Goal: Task Accomplishment & Management: Manage account settings

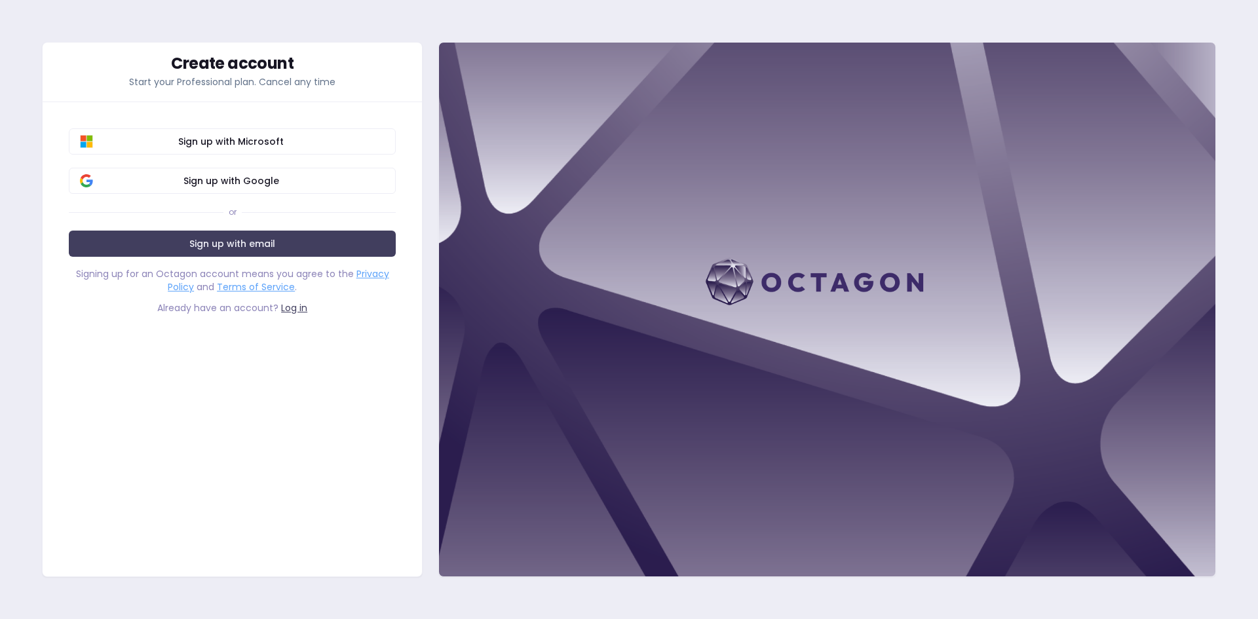
click at [245, 179] on span "Sign up with Google" at bounding box center [230, 180] width 307 height 13
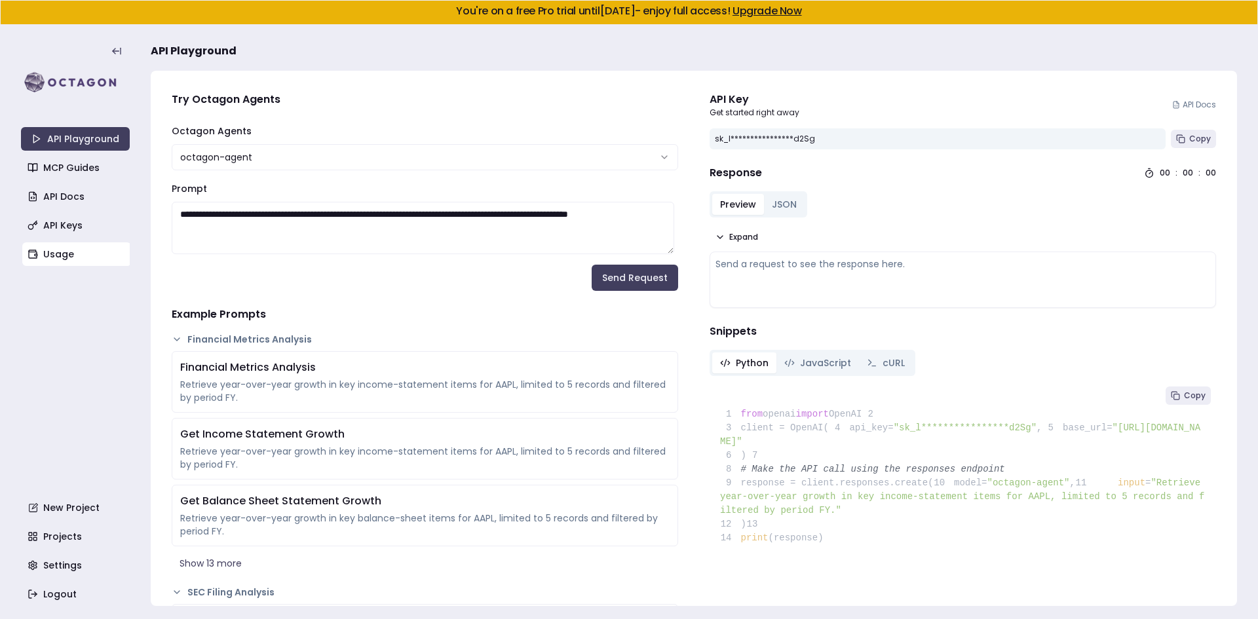
click at [62, 252] on link "Usage" at bounding box center [76, 254] width 109 height 24
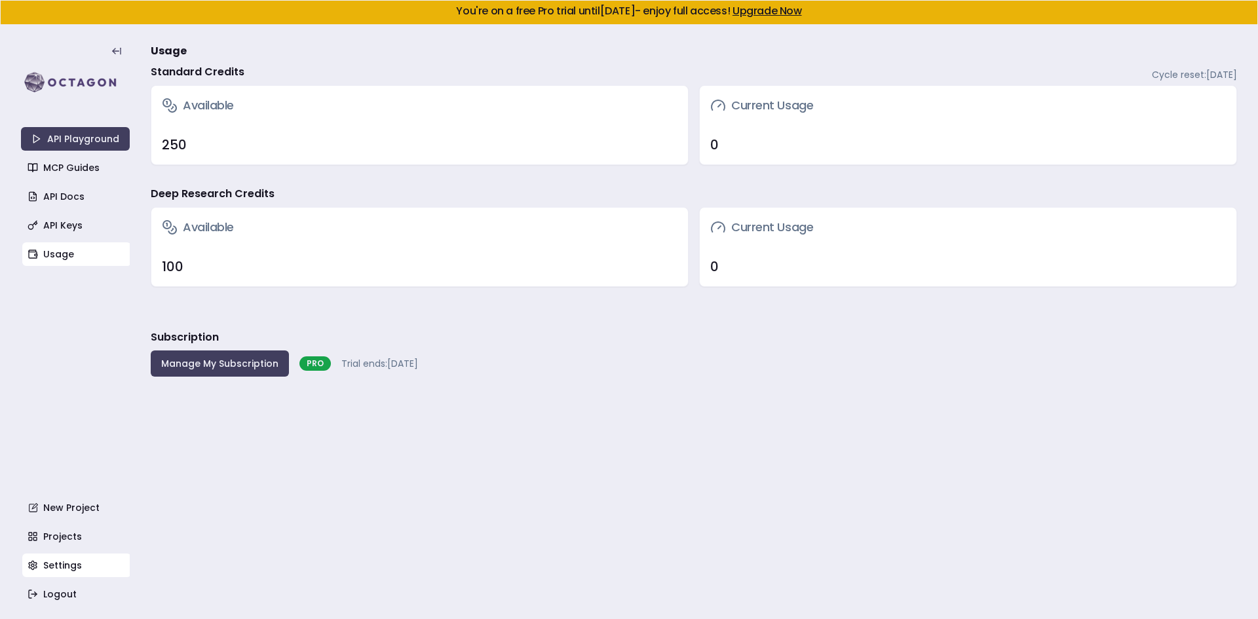
click at [62, 559] on link "Settings" at bounding box center [76, 566] width 109 height 24
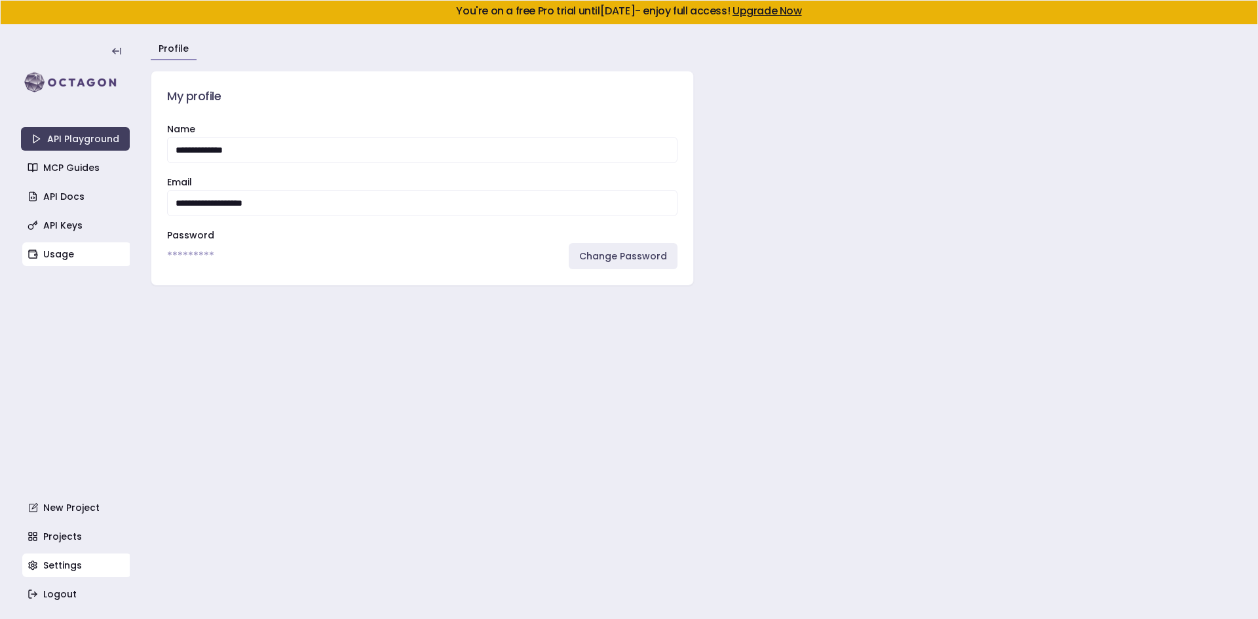
click at [48, 258] on link "Usage" at bounding box center [76, 254] width 109 height 24
